Goal: Navigation & Orientation: Find specific page/section

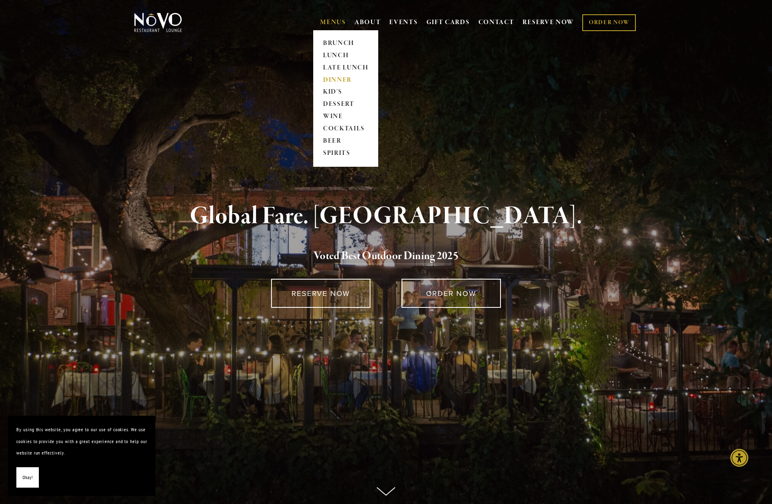
scroll to position [6, 0]
click at [342, 76] on link "DINNER" at bounding box center [345, 80] width 51 height 12
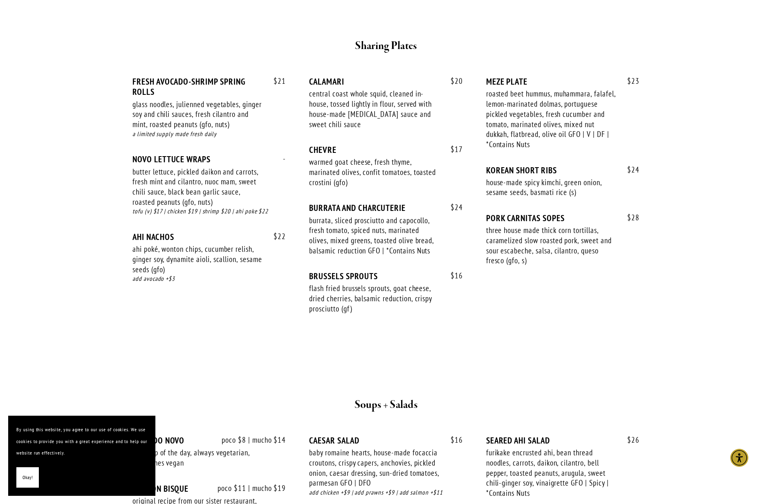
scroll to position [553, 0]
